Goal: Book appointment/travel/reservation

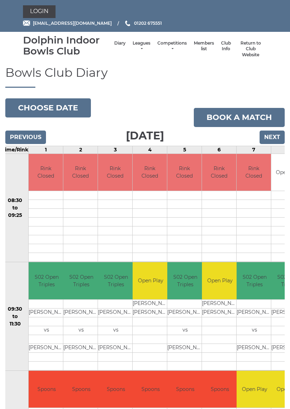
click at [60, 108] on button "Choose date" at bounding box center [48, 107] width 86 height 19
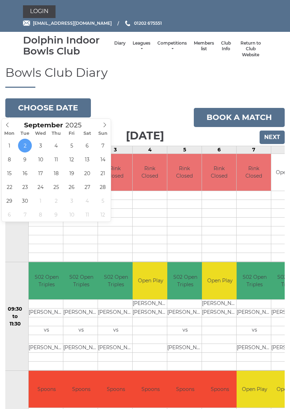
type input "[DATE]"
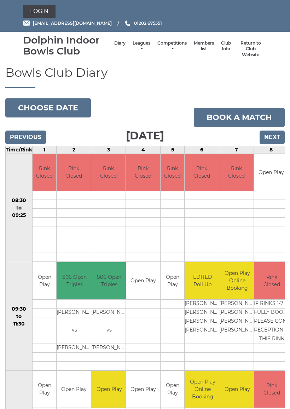
click at [61, 103] on button "Choose date" at bounding box center [48, 107] width 86 height 19
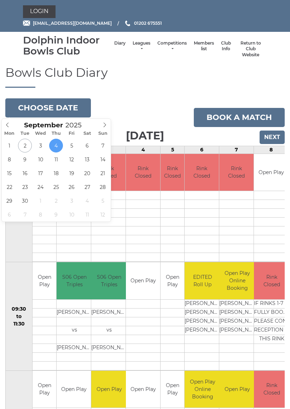
type input "2025-09-09"
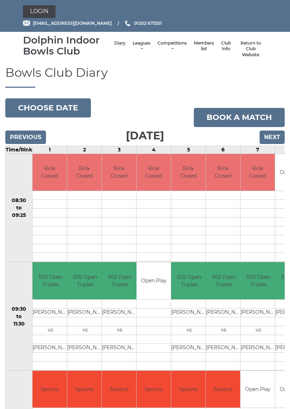
click at [63, 106] on button "Choose date" at bounding box center [48, 107] width 86 height 19
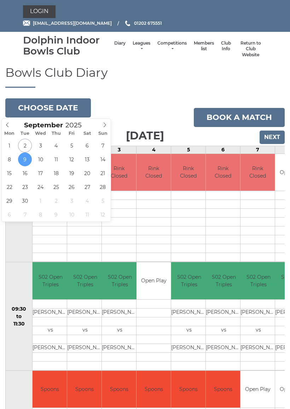
type input "2025-09-11"
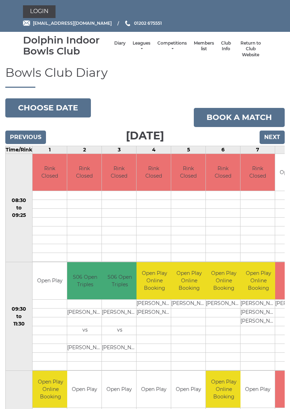
click at [50, 104] on button "Choose date" at bounding box center [48, 107] width 86 height 19
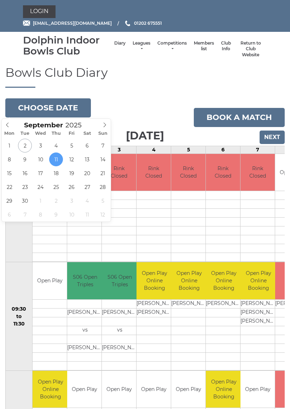
type input "2025-09-02"
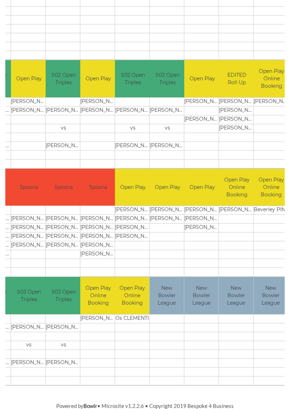
scroll to position [0, 125]
